Goal: Task Accomplishment & Management: Manage account settings

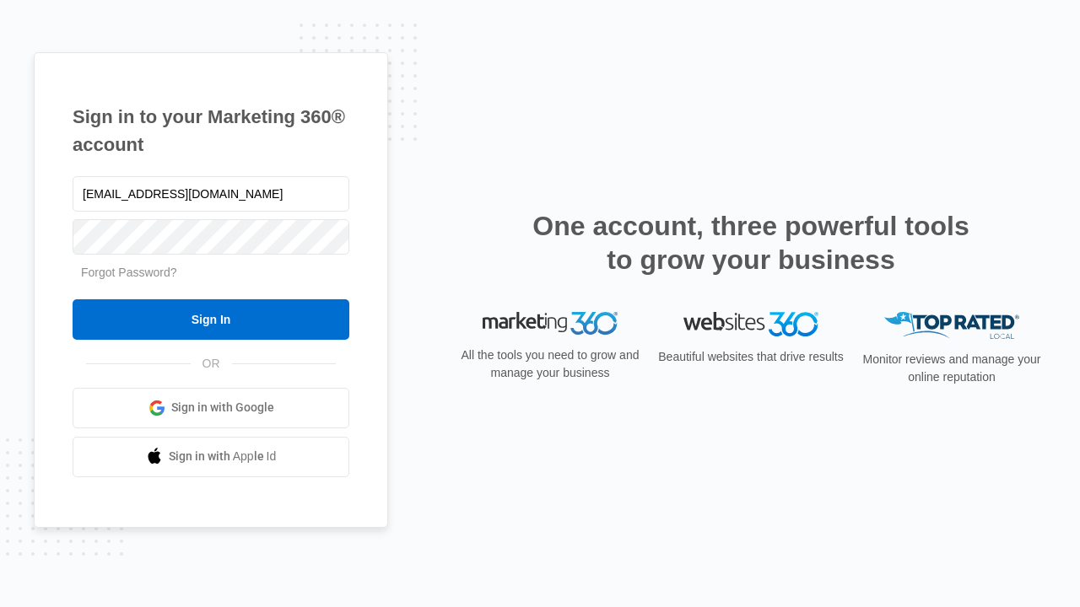
type input "dankie614@gmail.com"
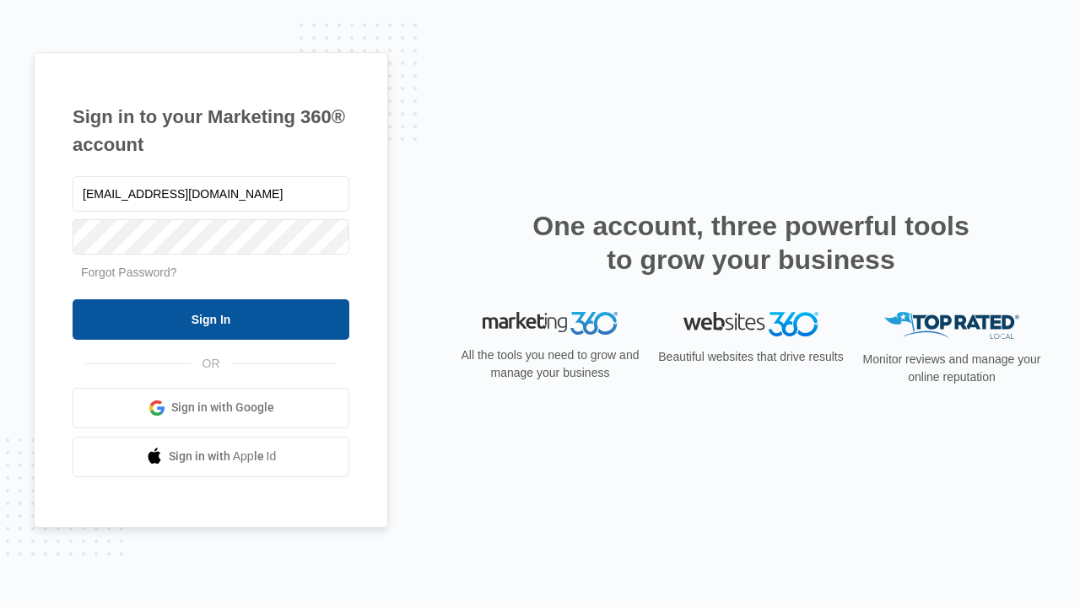
click at [211, 319] on input "Sign In" at bounding box center [211, 319] width 277 height 40
